Goal: Task Accomplishment & Management: Manage account settings

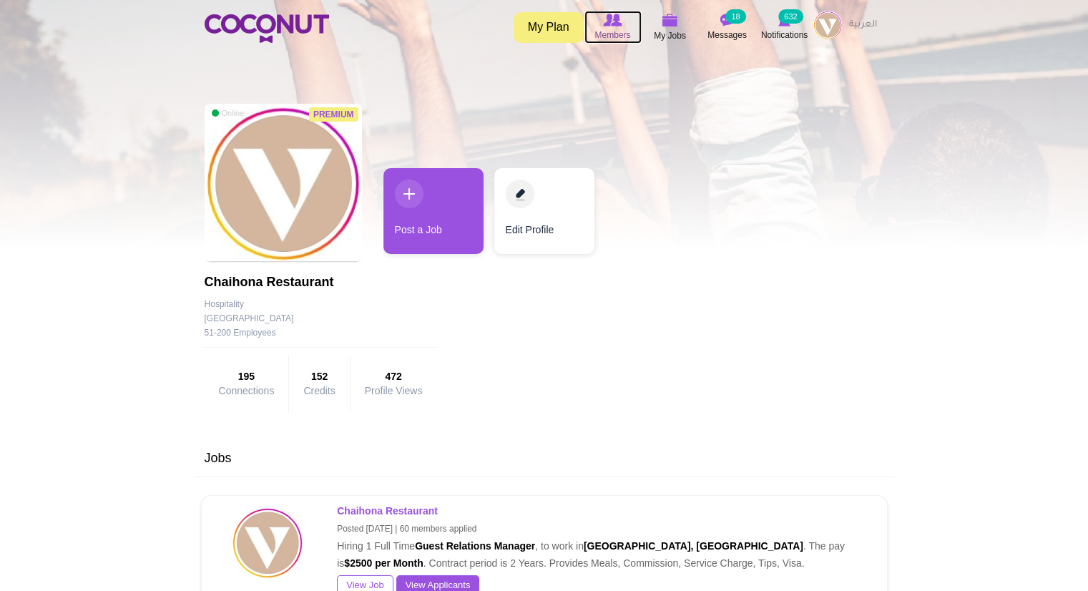
click at [624, 24] on icon at bounding box center [613, 20] width 54 height 16
click at [680, 32] on span "My Jobs" at bounding box center [670, 36] width 32 height 14
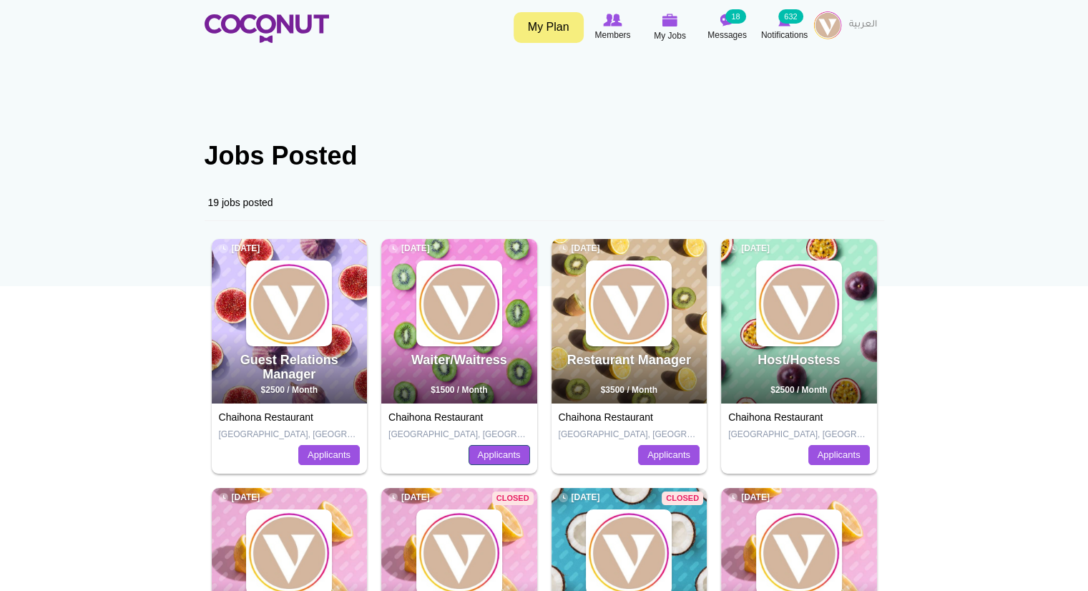
click at [506, 463] on link "Applicants" at bounding box center [500, 455] width 62 height 20
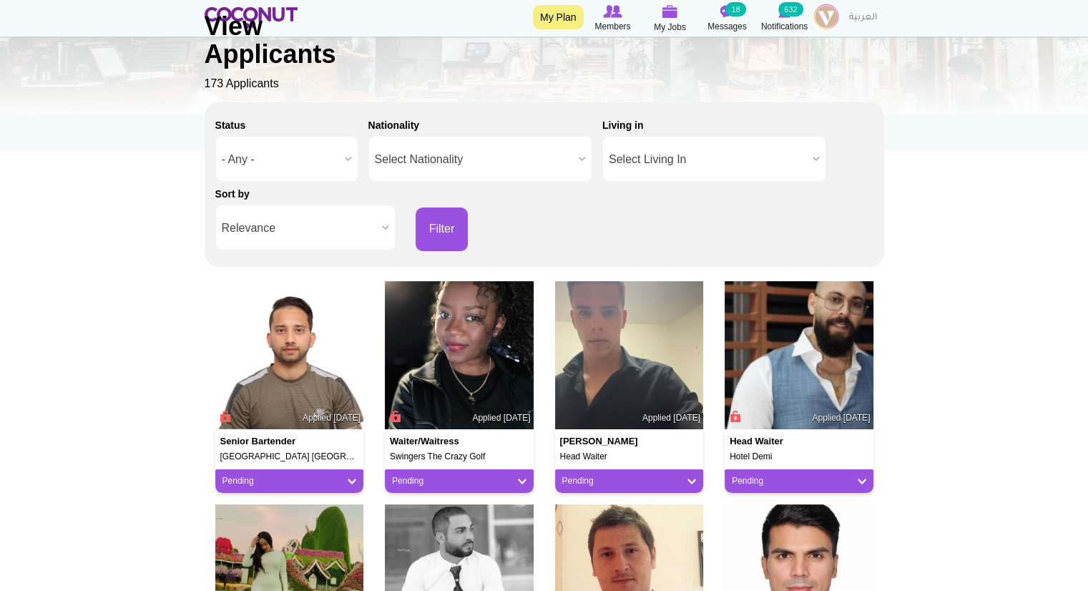
scroll to position [147, 0]
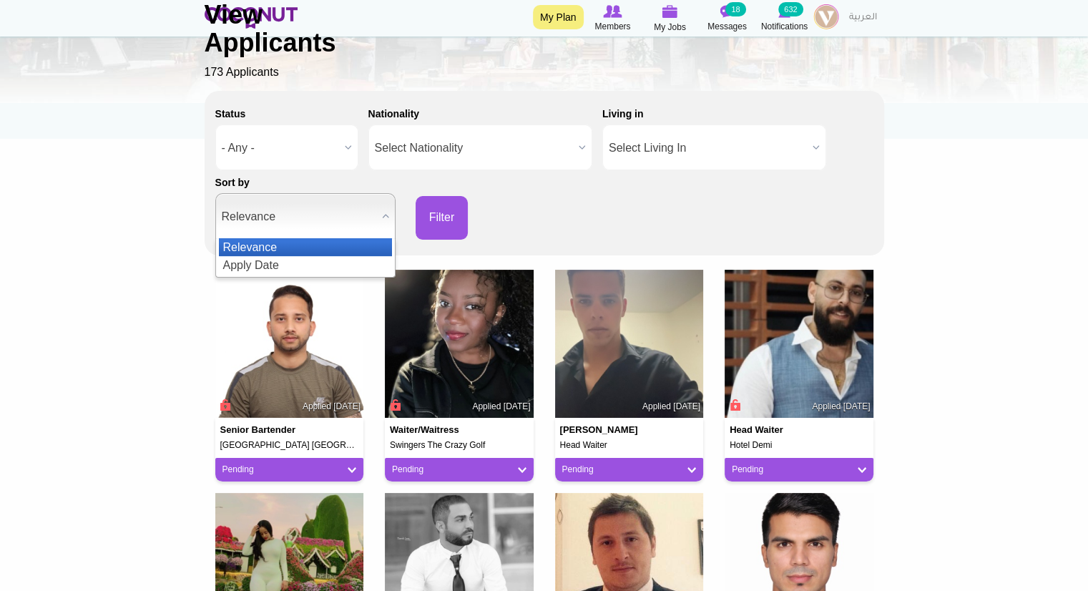
click at [338, 230] on span "Relevance" at bounding box center [299, 217] width 155 height 46
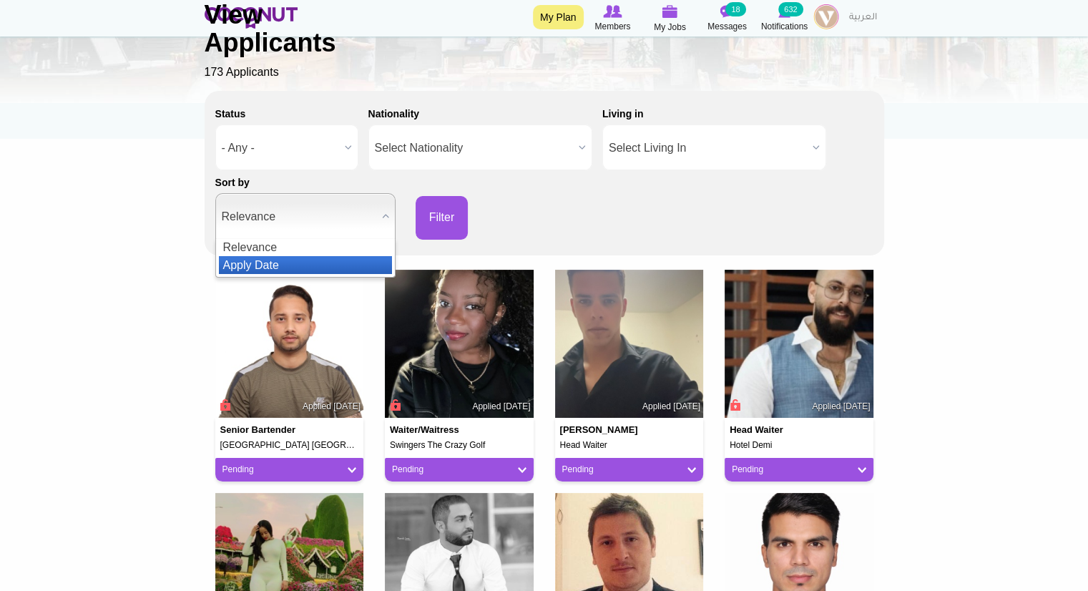
click at [303, 264] on li "Apply Date" at bounding box center [305, 265] width 173 height 18
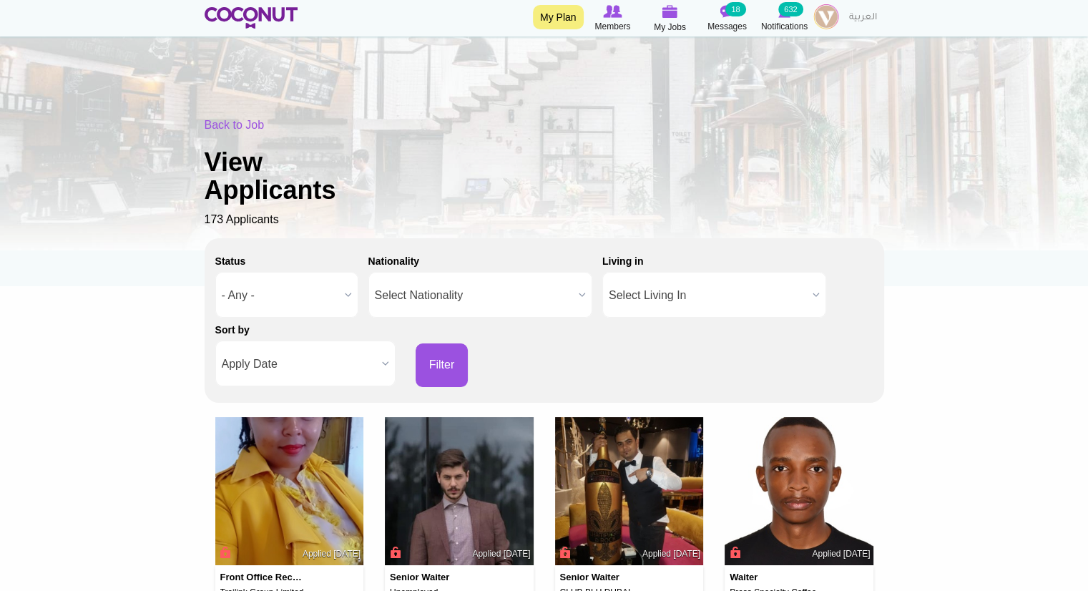
scroll to position [215, 0]
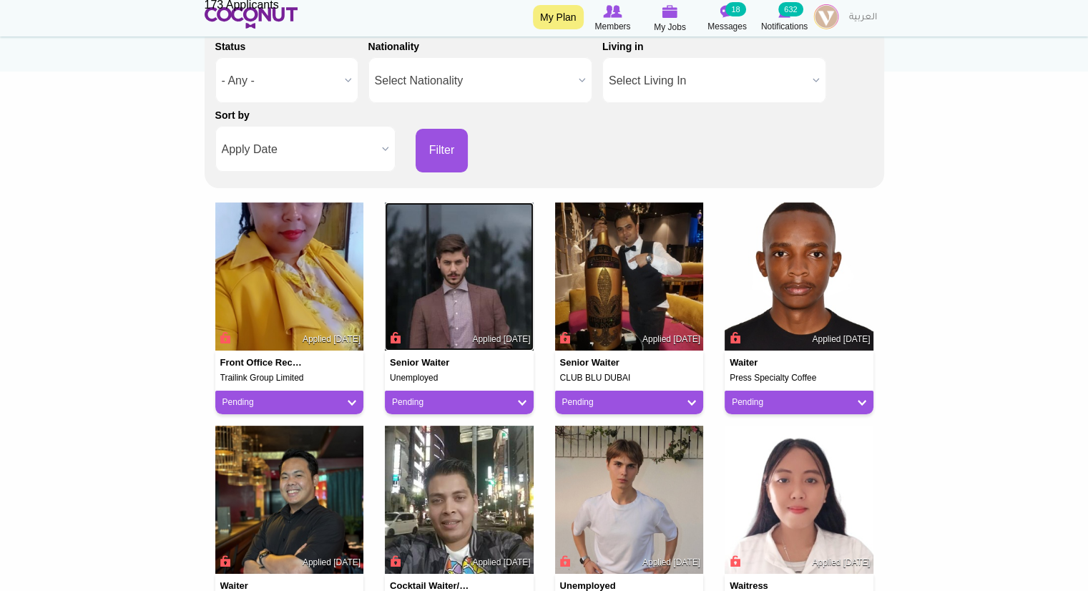
click at [441, 349] on img at bounding box center [459, 276] width 149 height 149
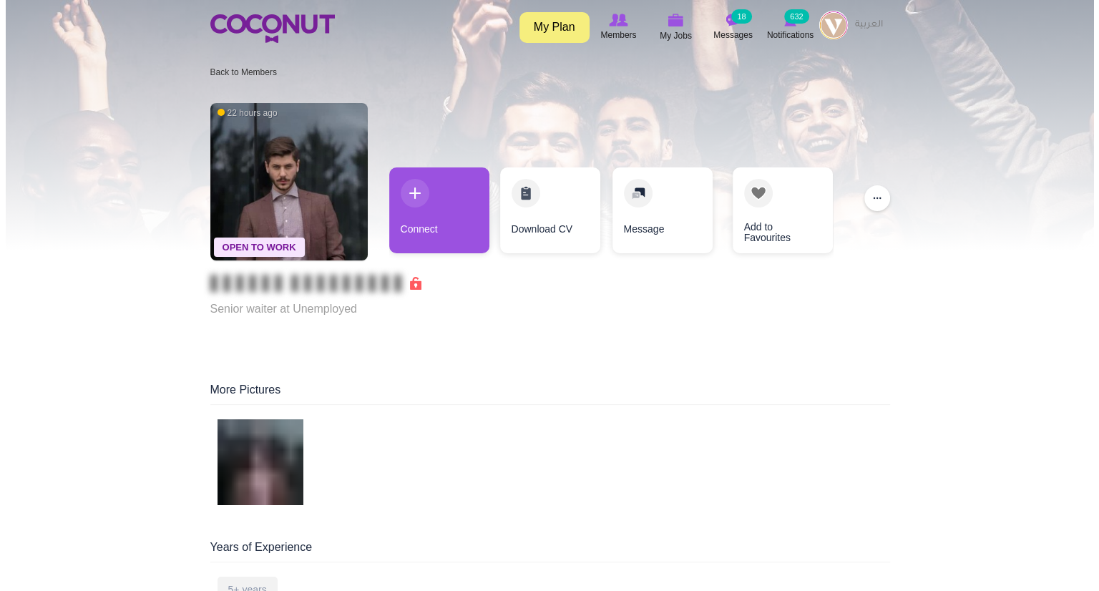
scroll to position [33, 0]
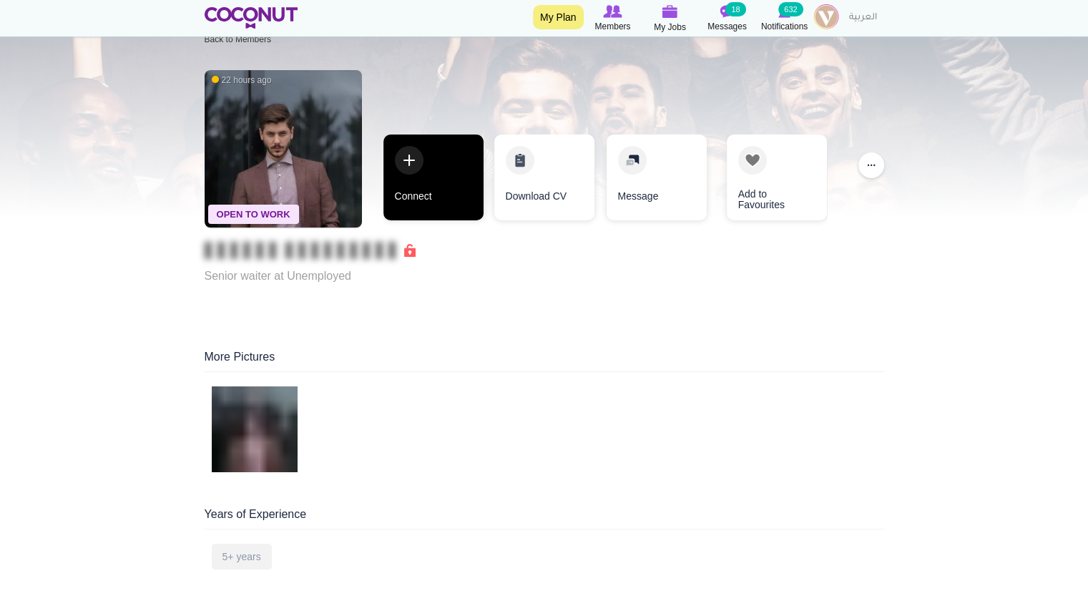
click at [435, 197] on link "Connect" at bounding box center [433, 177] width 100 height 86
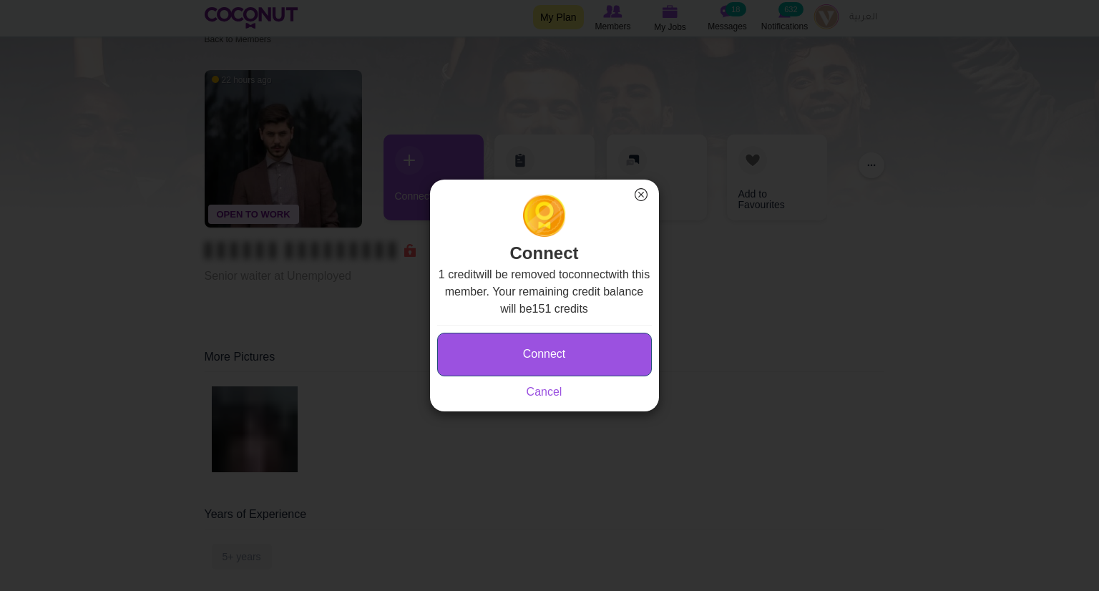
click at [521, 353] on button "Connect" at bounding box center [544, 355] width 215 height 44
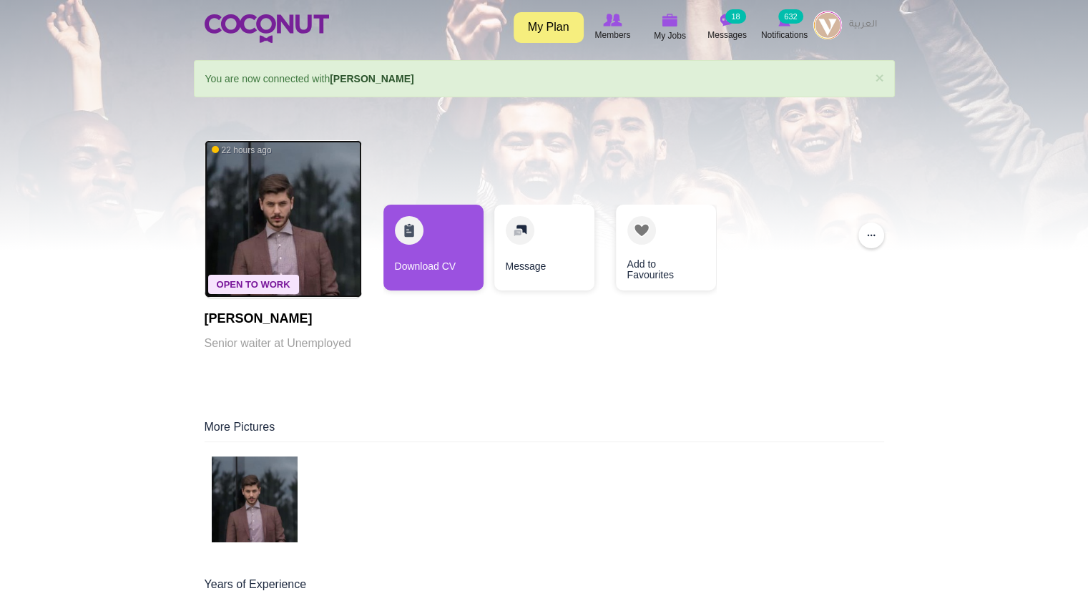
click at [300, 276] on img at bounding box center [283, 218] width 157 height 157
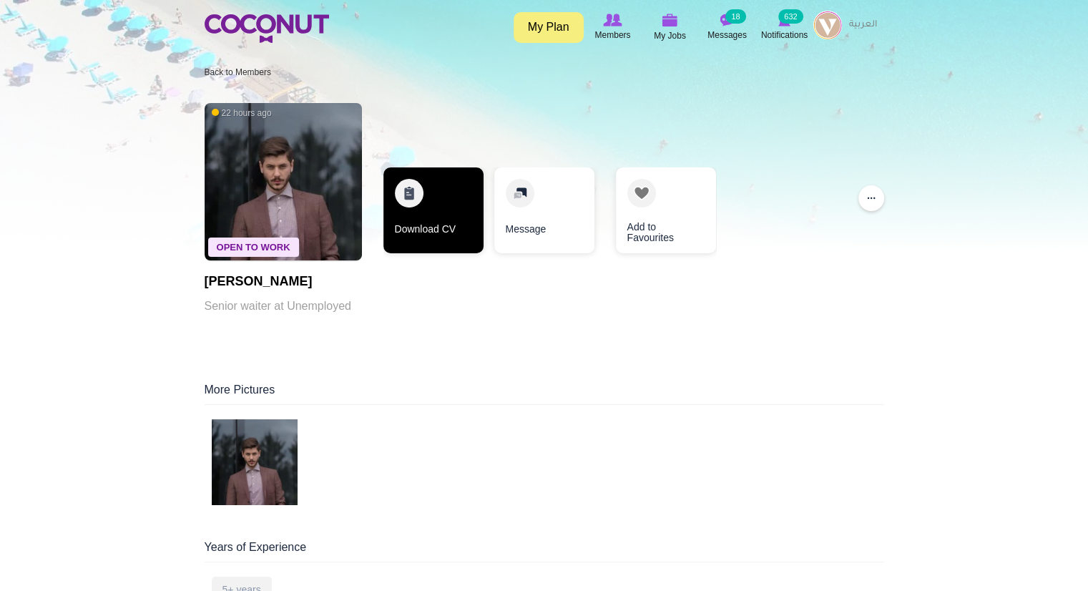
click at [421, 229] on link "Download CV" at bounding box center [433, 210] width 100 height 86
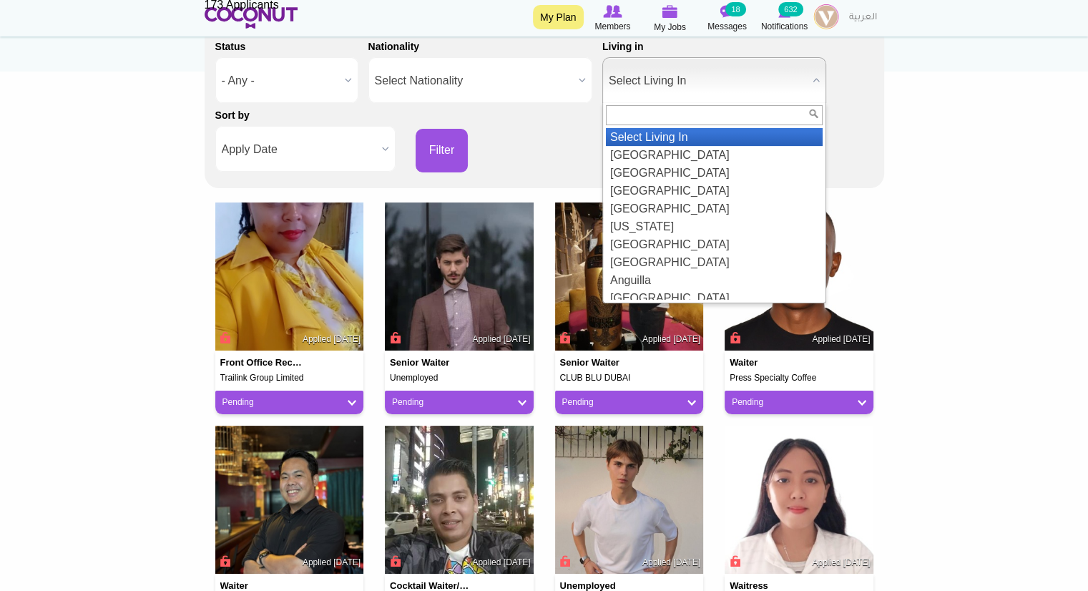
click at [721, 95] on span "Select Living In" at bounding box center [708, 81] width 198 height 46
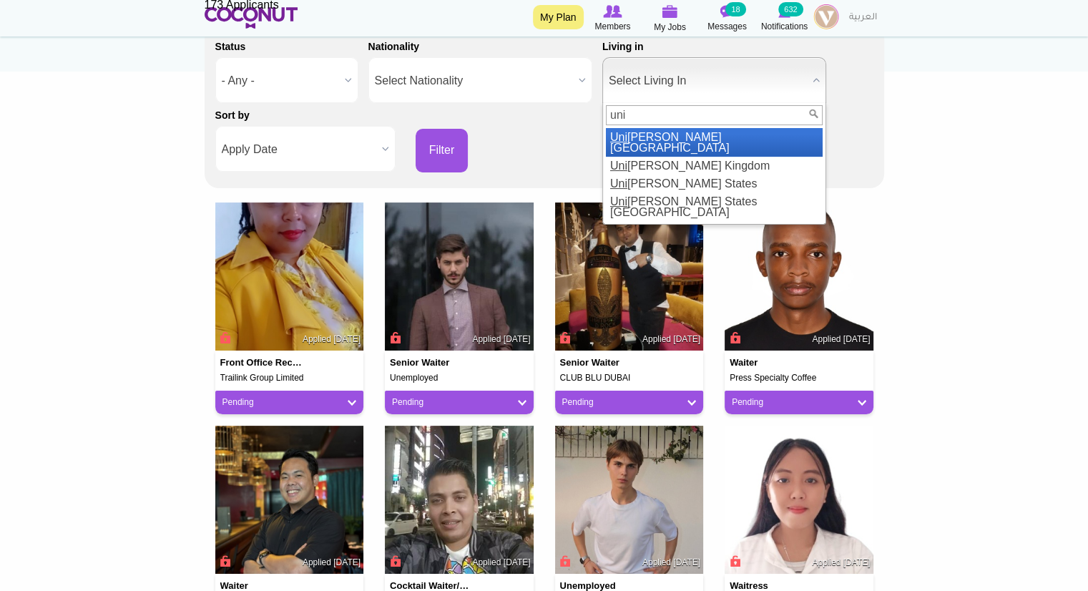
type input "uni"
click at [694, 139] on li "Uni ted Arab Emirates" at bounding box center [714, 142] width 217 height 29
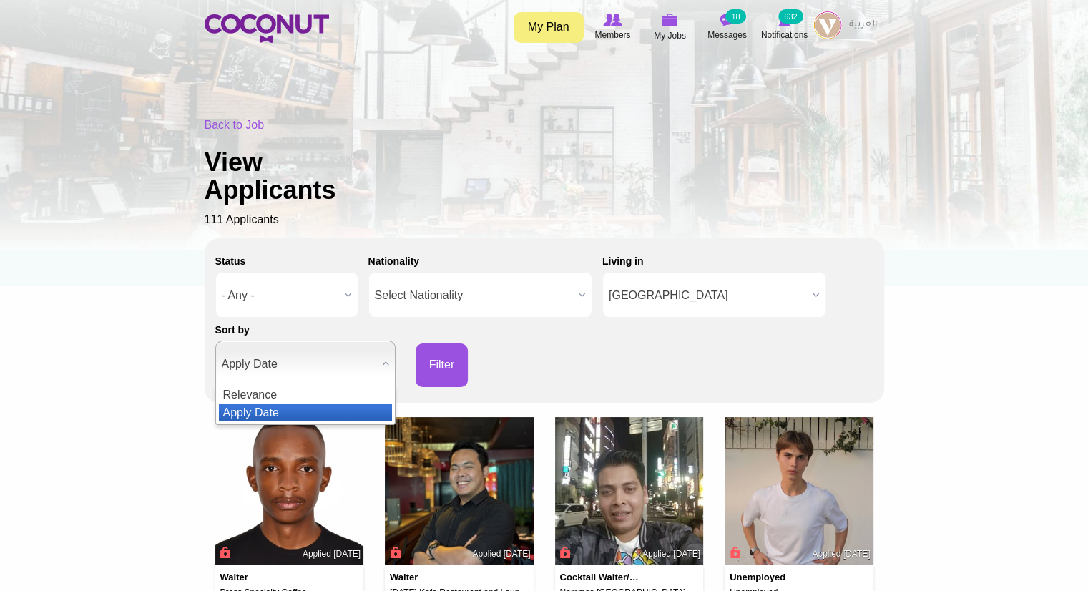
click at [326, 358] on span "Apply Date" at bounding box center [299, 364] width 155 height 46
click at [552, 358] on div "Status - Any - Good Fit Maybe Not a Fit - Any - Nationality Select Nationality …" at bounding box center [544, 318] width 658 height 138
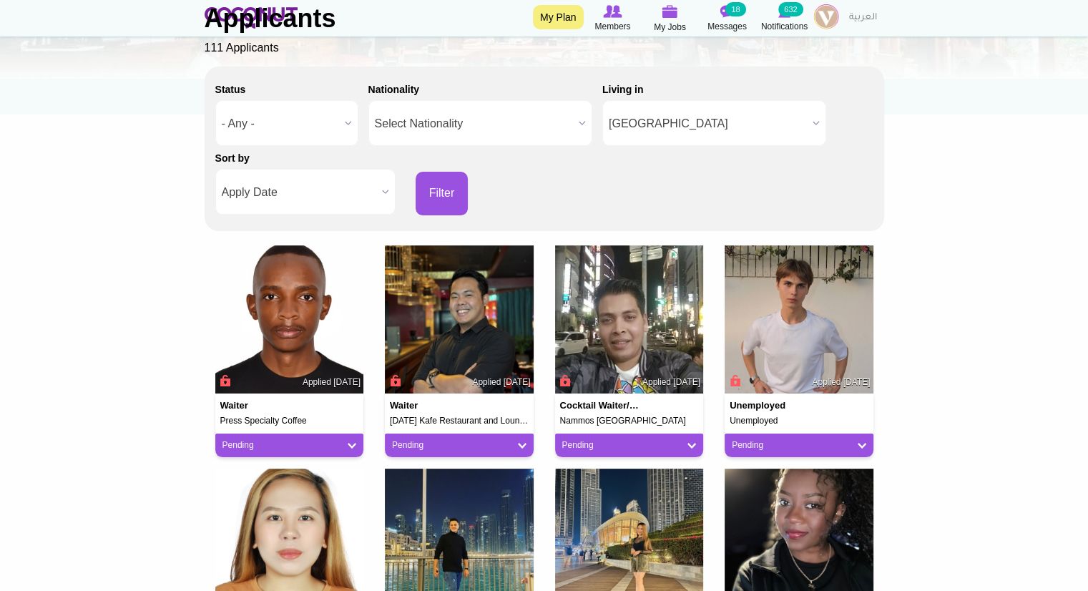
scroll to position [199, 0]
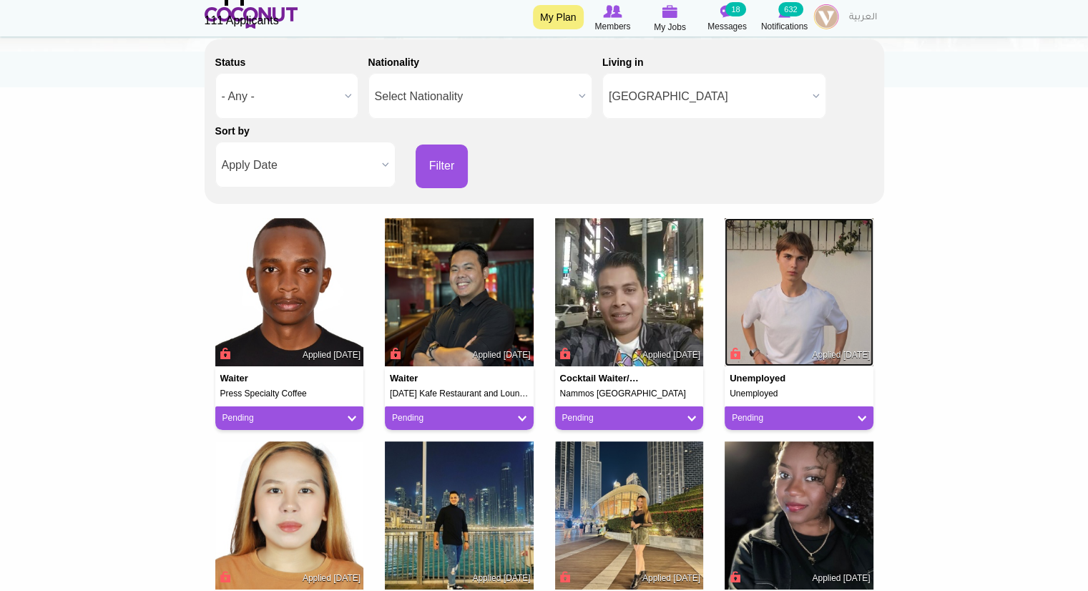
click at [800, 307] on img at bounding box center [799, 292] width 149 height 149
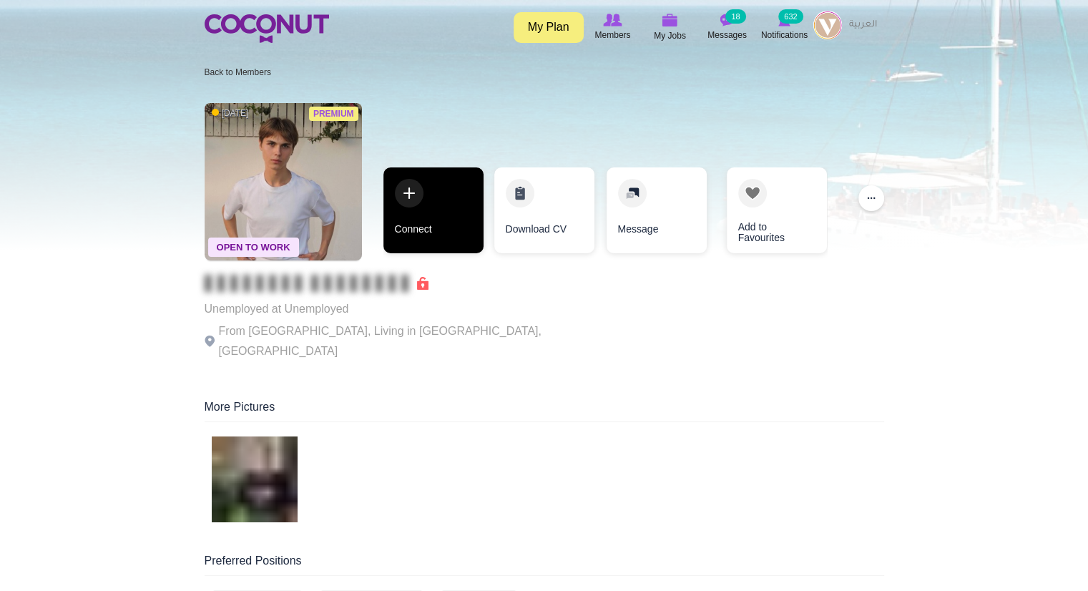
click at [408, 187] on link "Connect" at bounding box center [433, 210] width 100 height 86
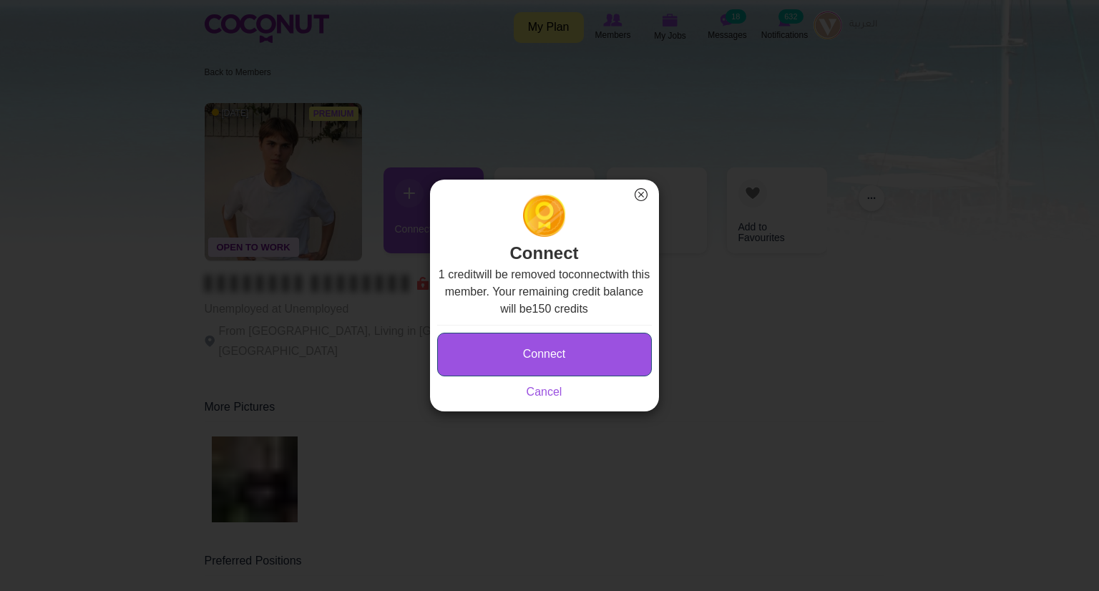
click at [488, 353] on button "Connect" at bounding box center [544, 355] width 215 height 44
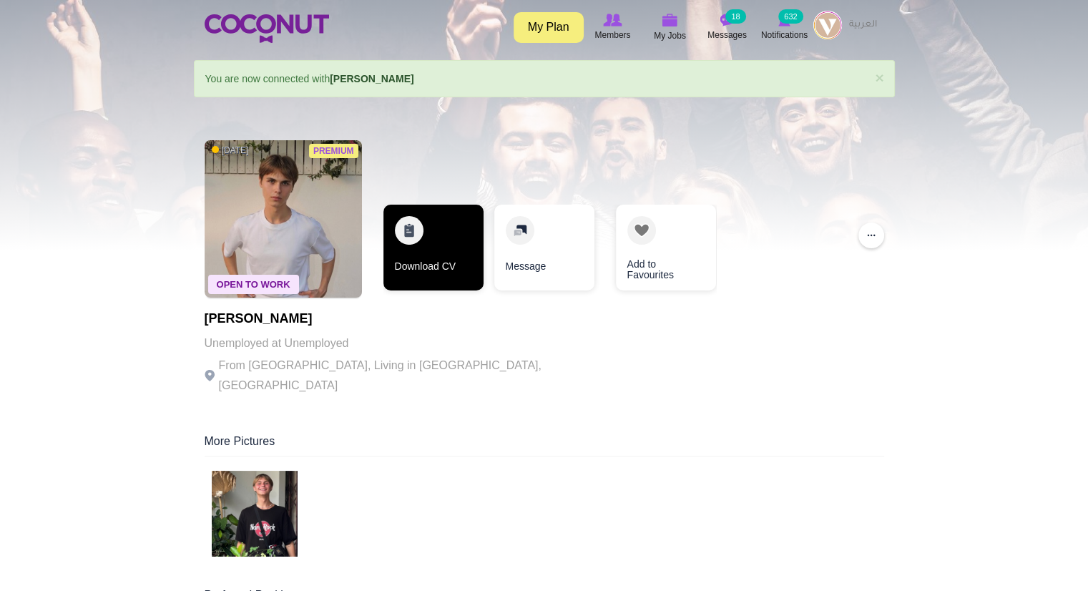
click at [432, 214] on link "Download CV" at bounding box center [433, 248] width 100 height 86
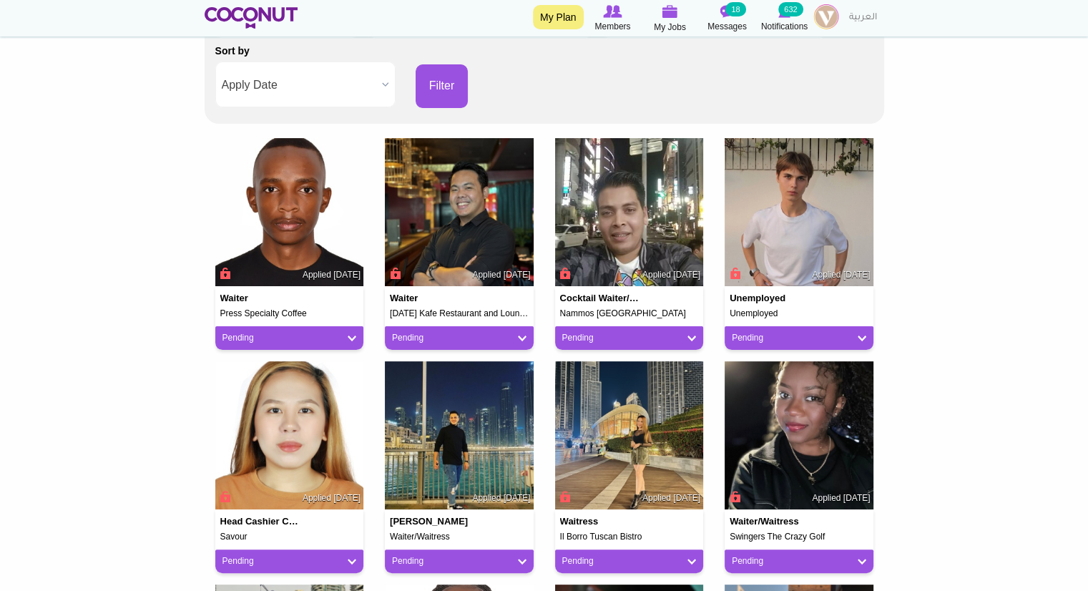
scroll to position [297, 0]
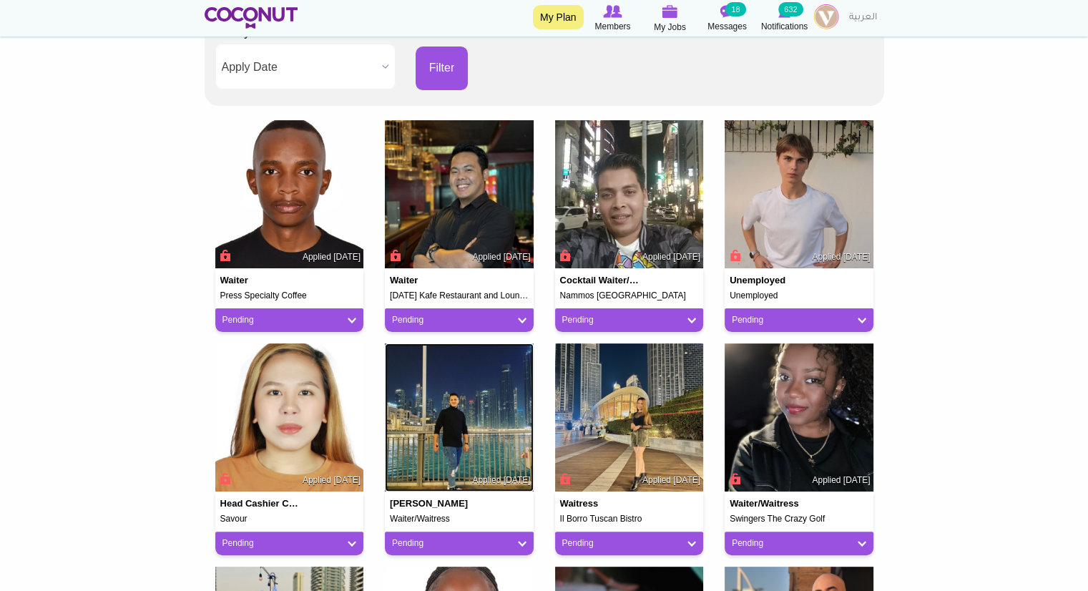
click at [452, 444] on img at bounding box center [459, 417] width 149 height 149
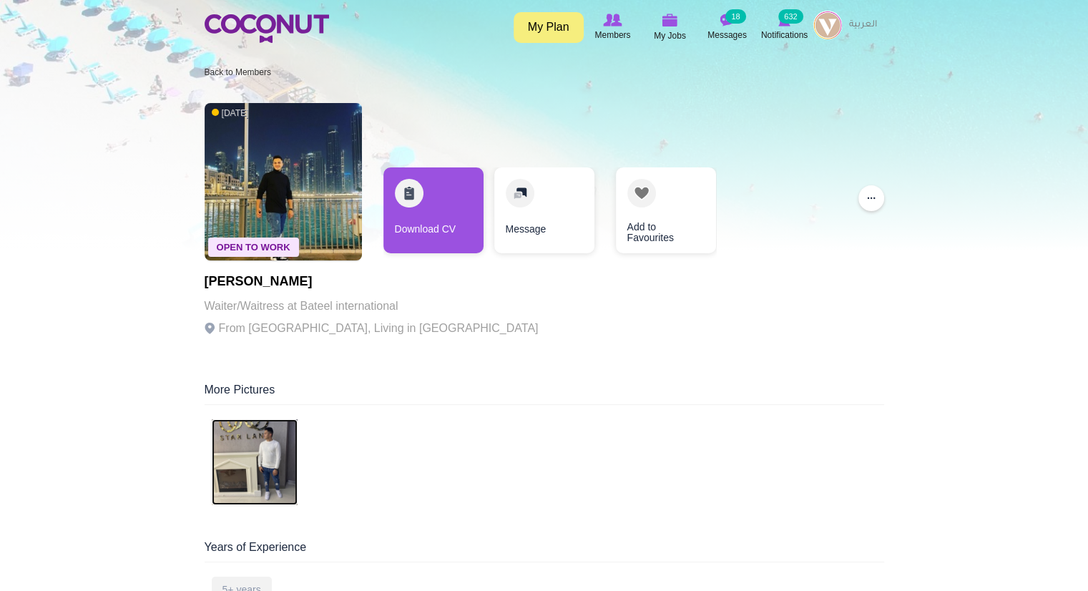
click at [270, 462] on img at bounding box center [255, 462] width 86 height 86
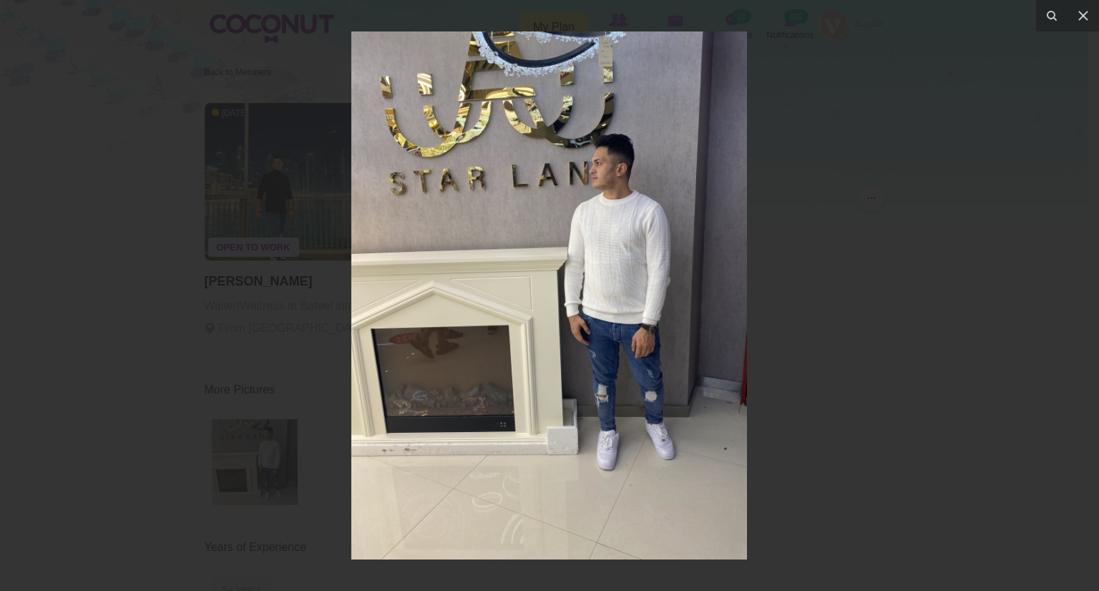
click at [271, 290] on div at bounding box center [549, 295] width 1099 height 591
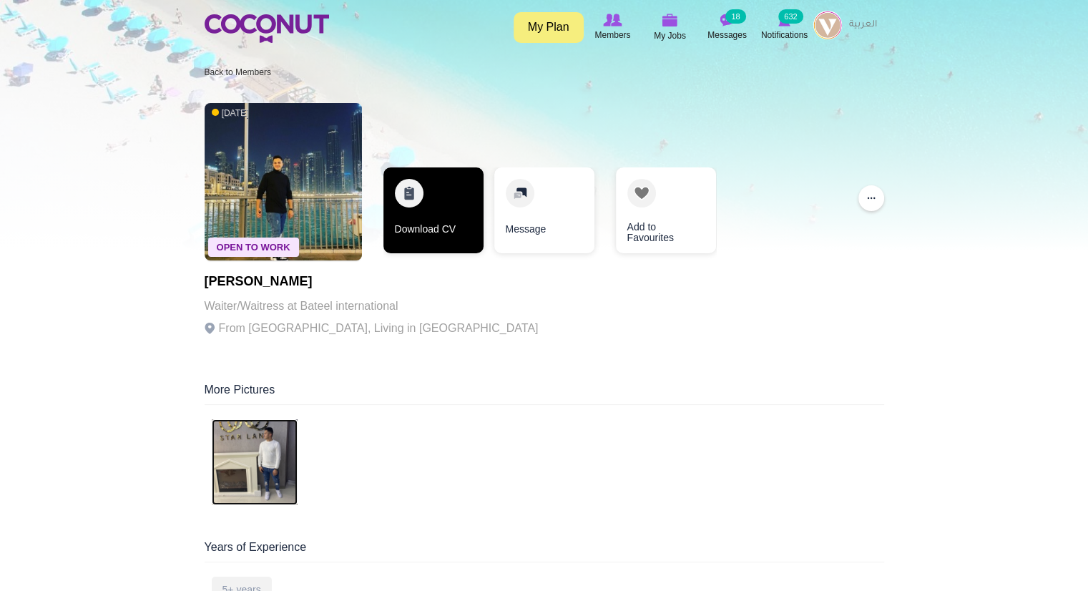
click at [433, 215] on link "Download CV" at bounding box center [433, 210] width 100 height 86
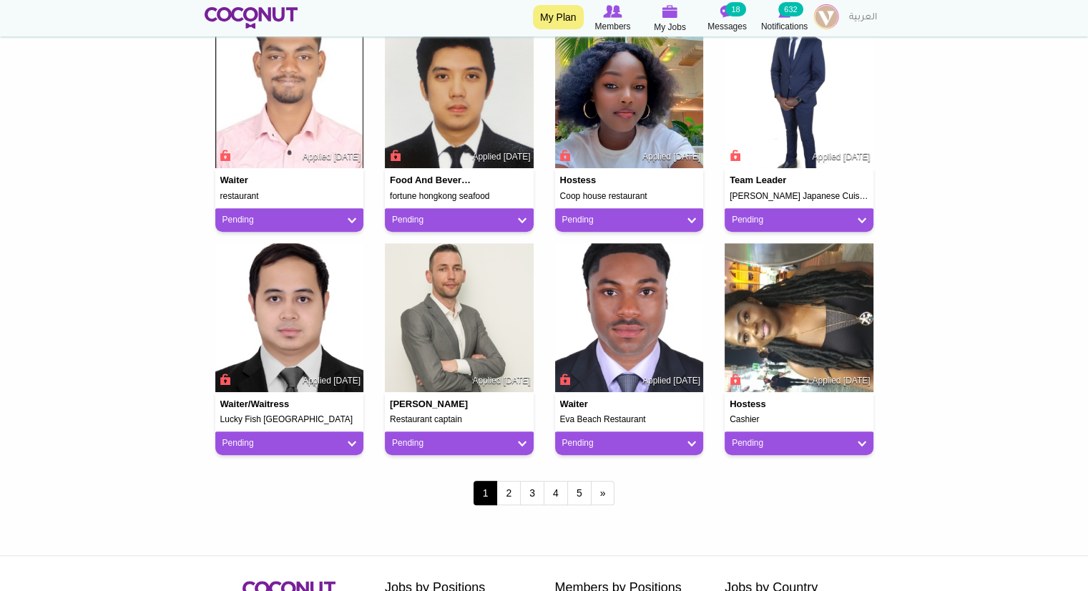
scroll to position [1074, 0]
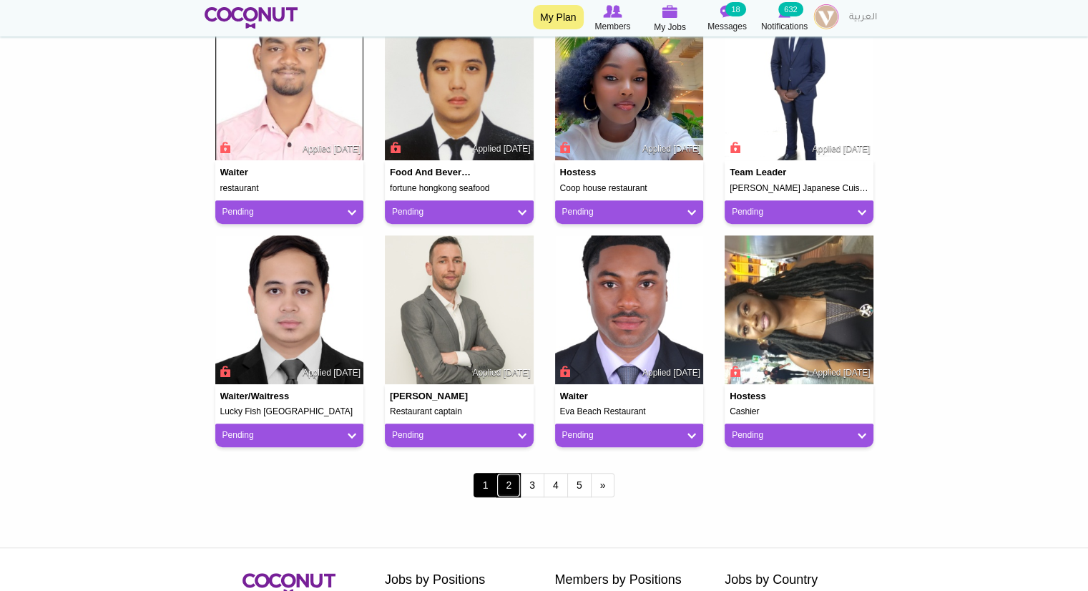
click at [516, 480] on link "2" at bounding box center [508, 485] width 24 height 24
